Goal: Task Accomplishment & Management: Complete application form

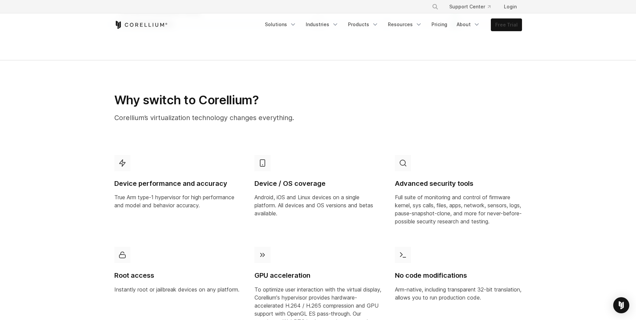
click at [509, 26] on link "Free Trial" at bounding box center [506, 25] width 31 height 12
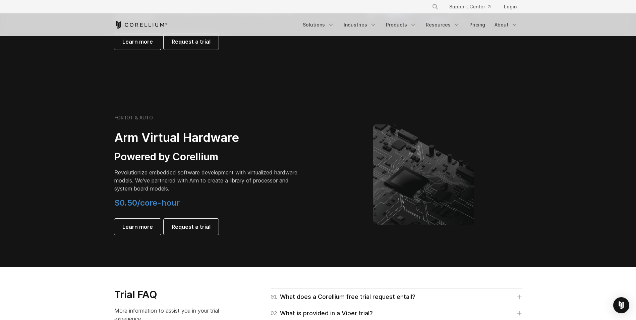
scroll to position [872, 0]
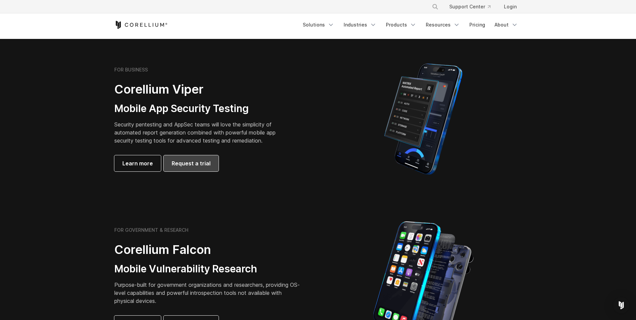
scroll to position [268, 0]
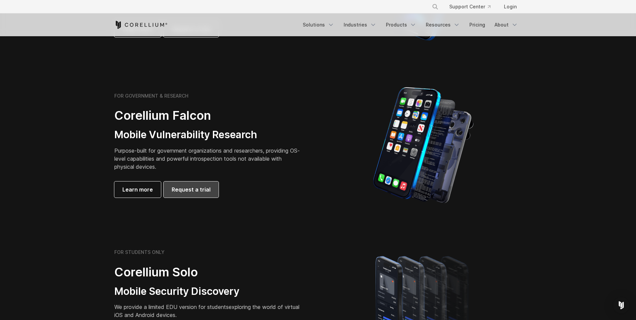
click at [196, 191] on span "Request a trial" at bounding box center [191, 189] width 39 height 8
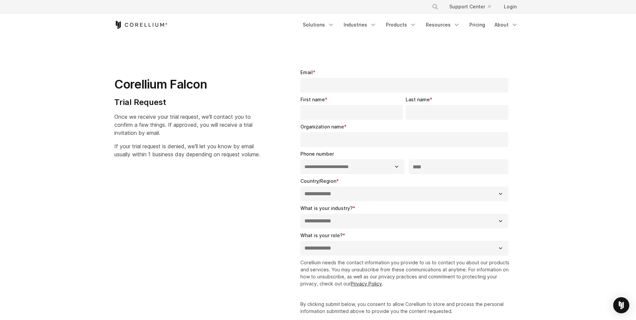
select select "**"
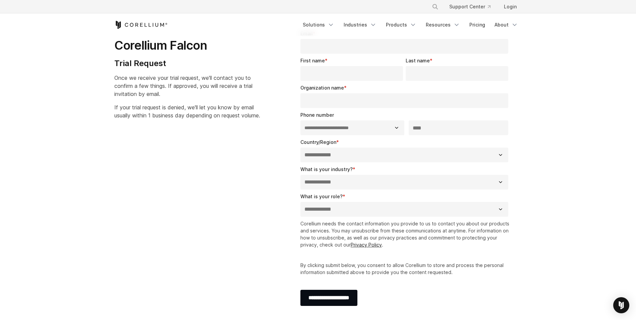
scroll to position [101, 0]
